Goal: Task Accomplishment & Management: Manage account settings

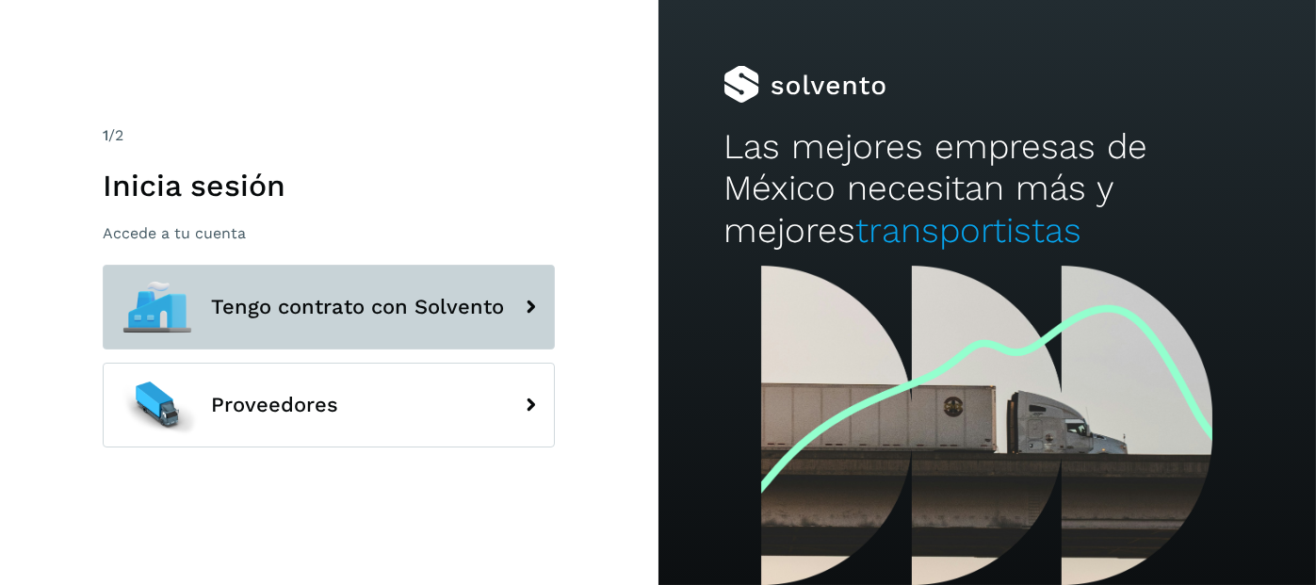
click at [314, 305] on span "Tengo contrato con Solvento" at bounding box center [357, 307] width 293 height 23
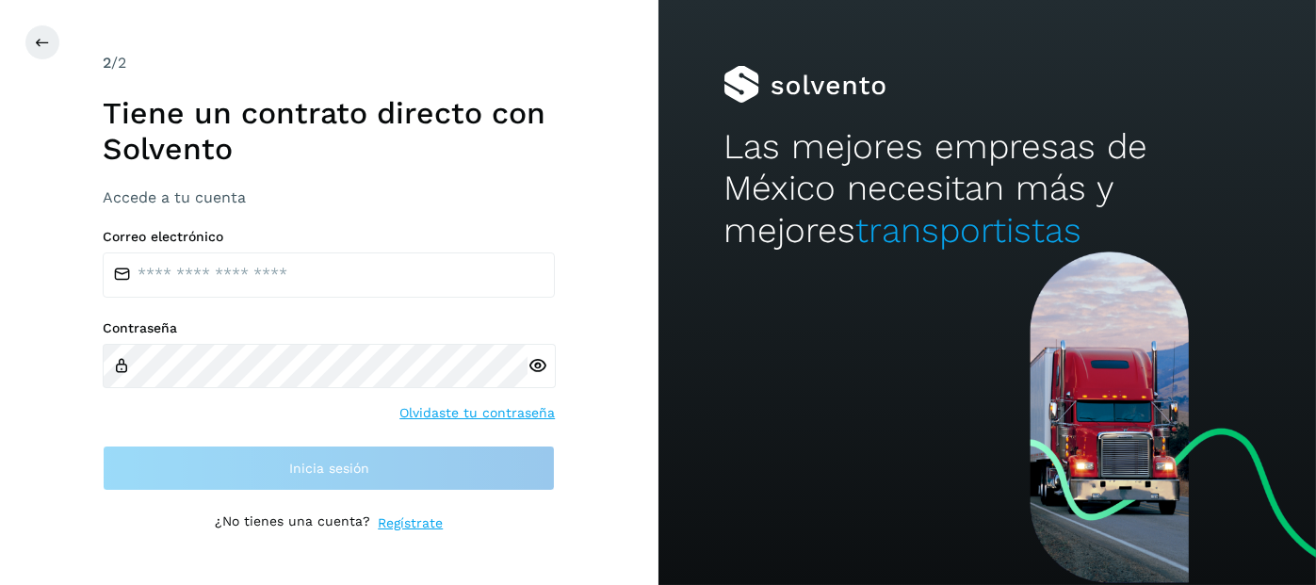
click at [312, 304] on div "Correo electrónico Contraseña Olvidaste tu contraseña Inicia sesión" at bounding box center [329, 360] width 452 height 262
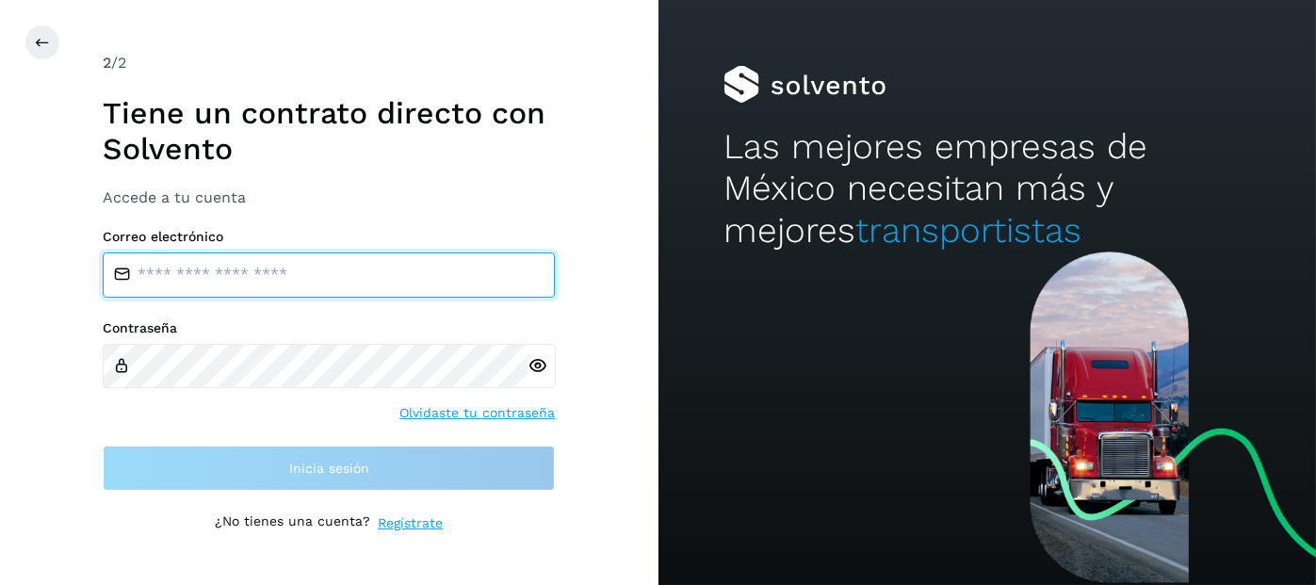
click at [306, 276] on input "email" at bounding box center [329, 274] width 452 height 45
type input "**********"
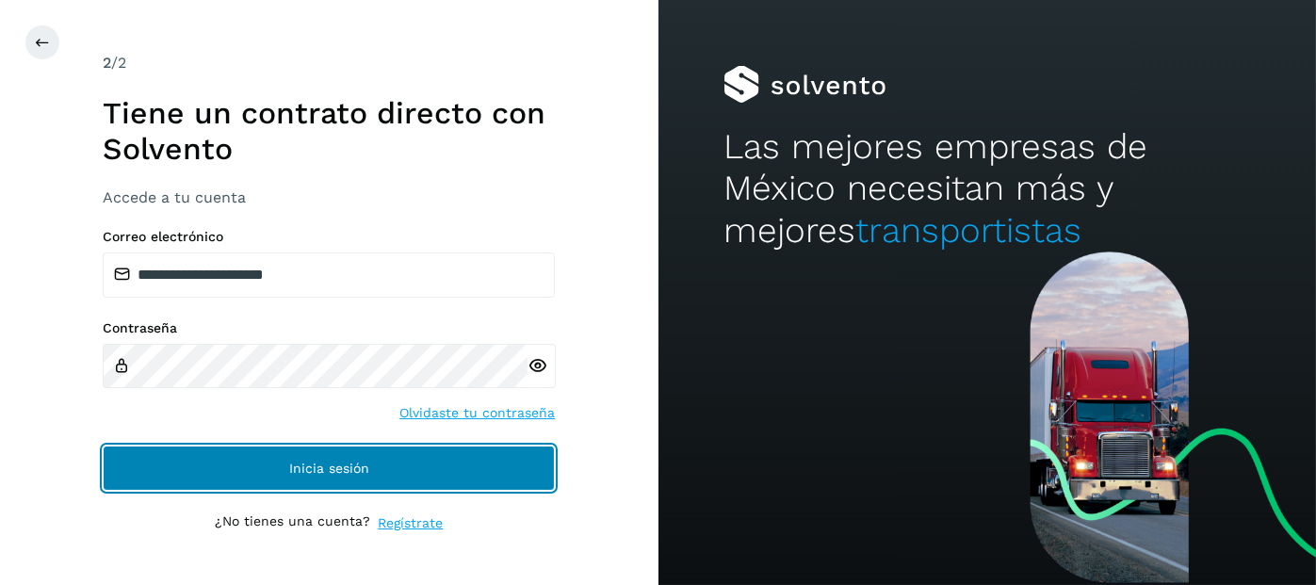
click at [287, 475] on button "Inicia sesión" at bounding box center [329, 467] width 452 height 45
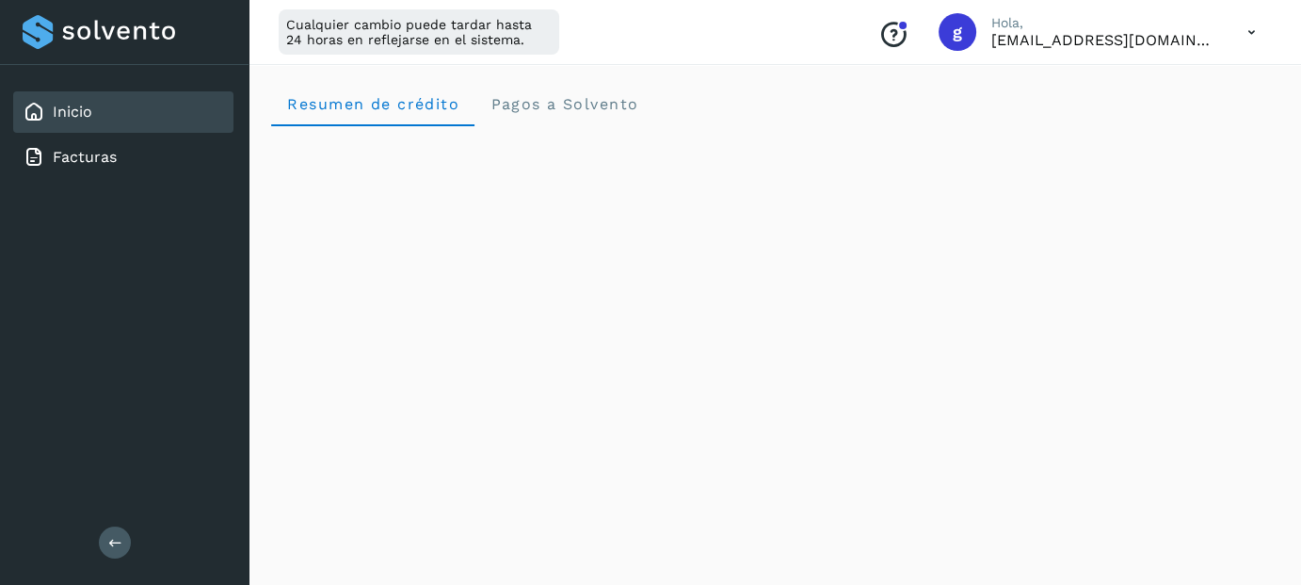
click at [108, 543] on icon at bounding box center [115, 542] width 14 height 14
